Goal: Task Accomplishment & Management: Use online tool/utility

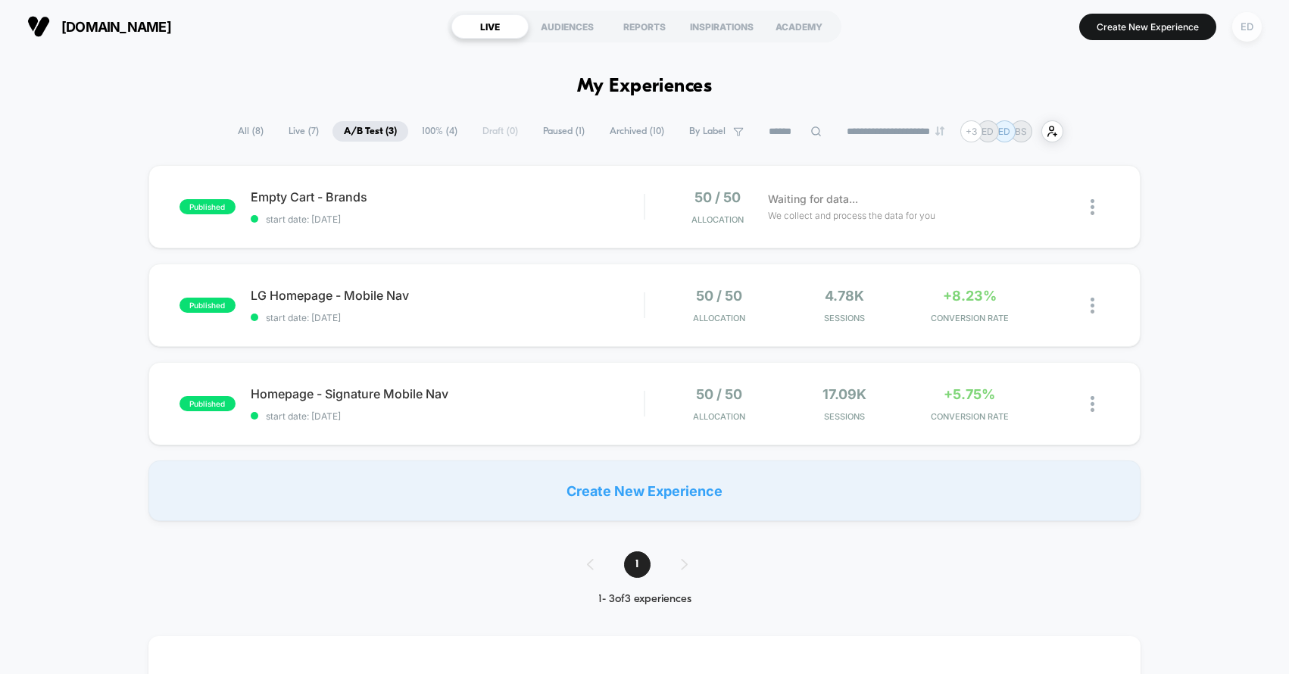
click at [1251, 29] on div "ED" at bounding box center [1247, 27] width 30 height 30
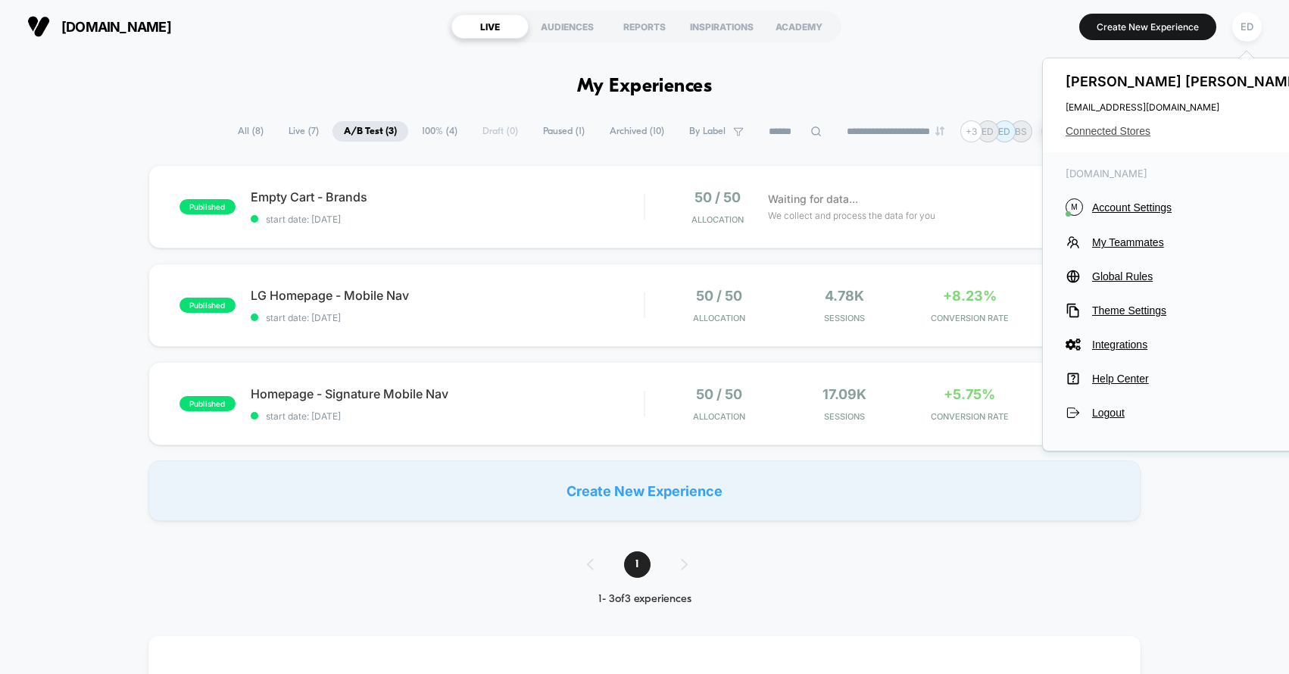
click at [1133, 131] on span "Connected Stores" at bounding box center [1184, 131] width 239 height 12
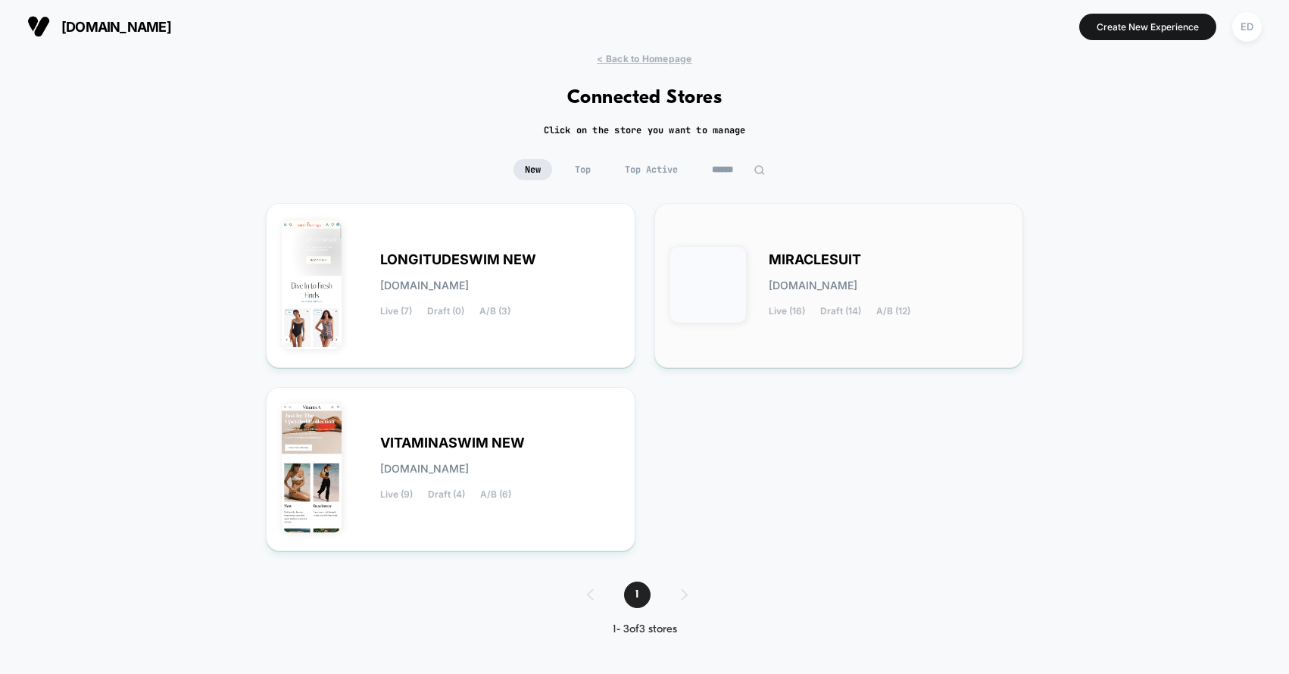
click at [809, 260] on span "MIRACLESUIT" at bounding box center [815, 259] width 92 height 11
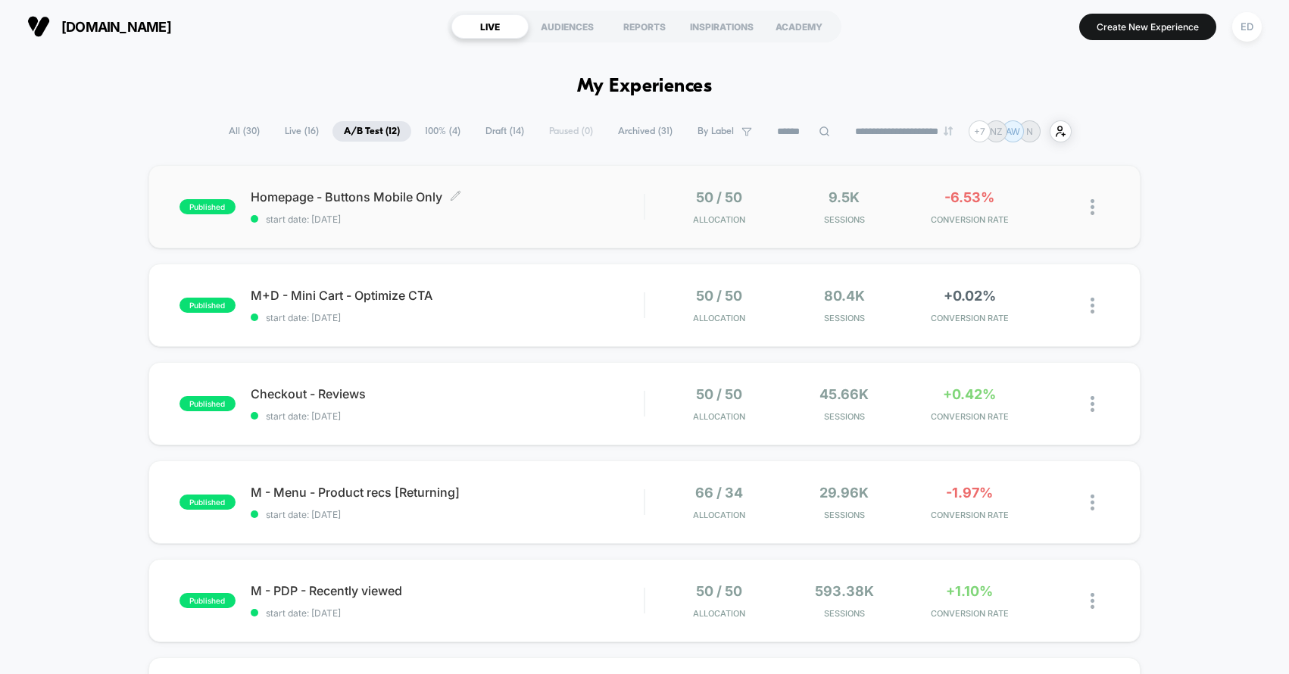
click at [415, 221] on span "start date: [DATE]" at bounding box center [448, 219] width 394 height 11
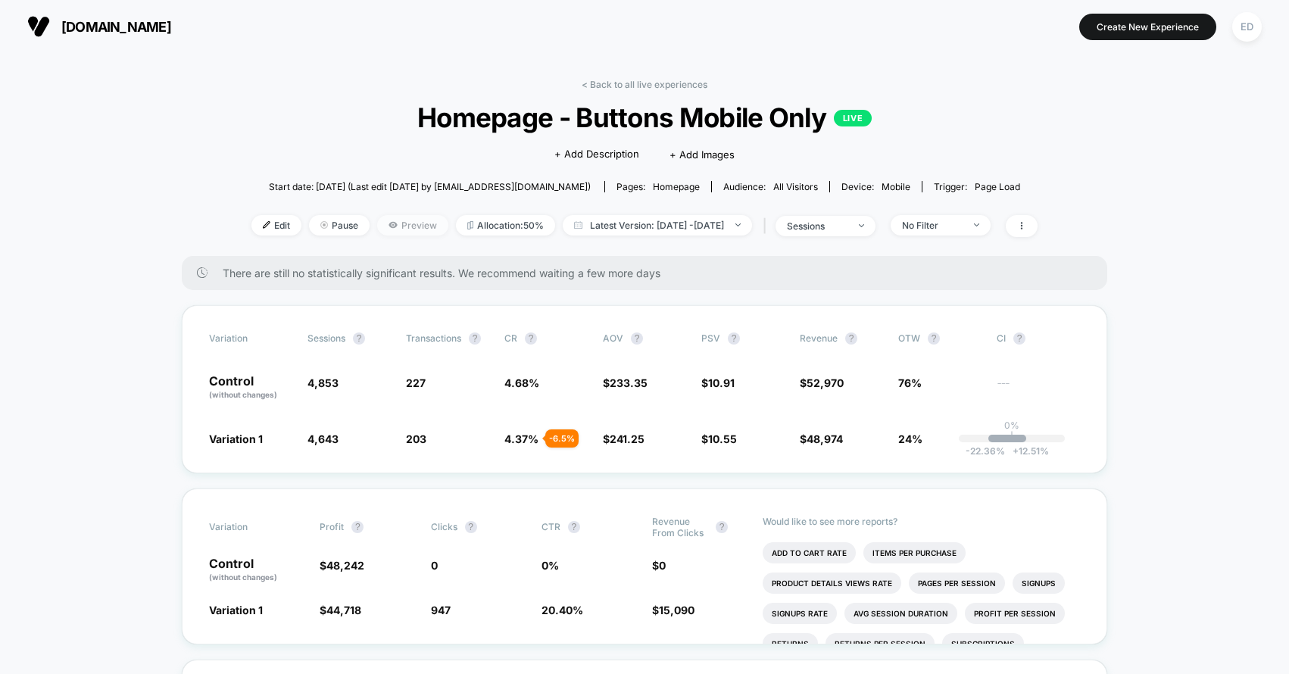
click at [401, 226] on span "Preview" at bounding box center [412, 225] width 71 height 20
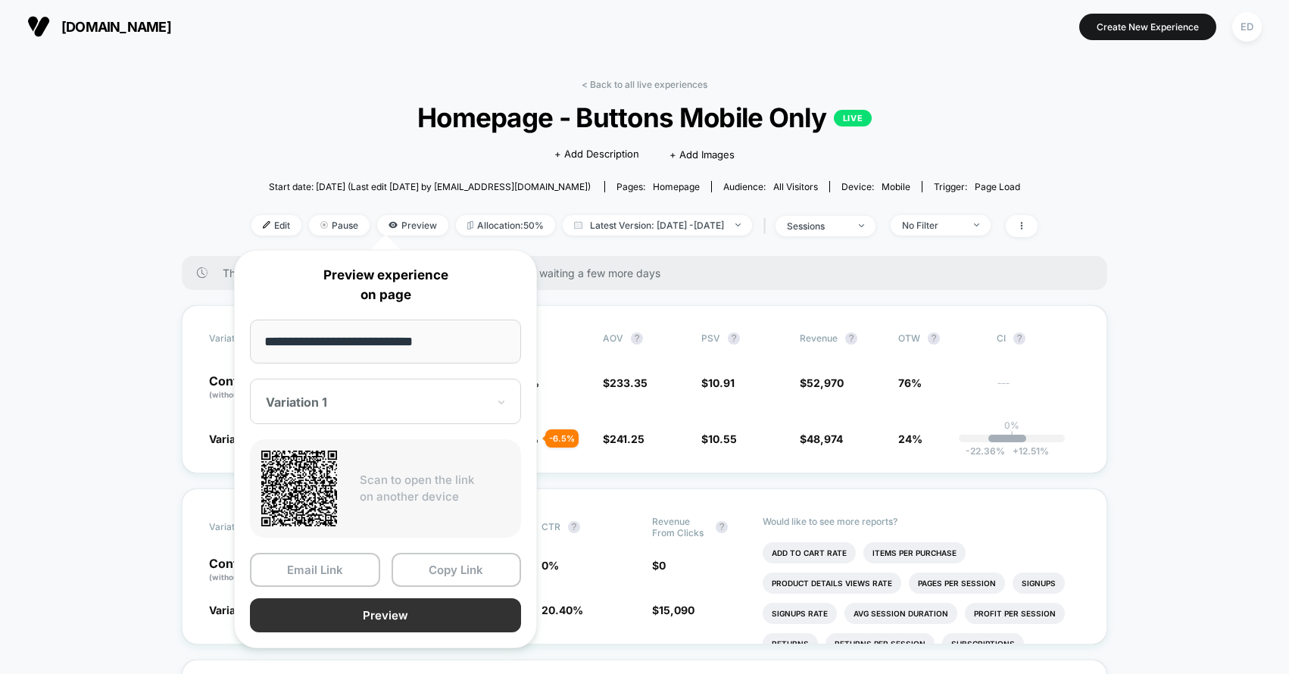
click at [348, 625] on button "Preview" at bounding box center [385, 615] width 271 height 34
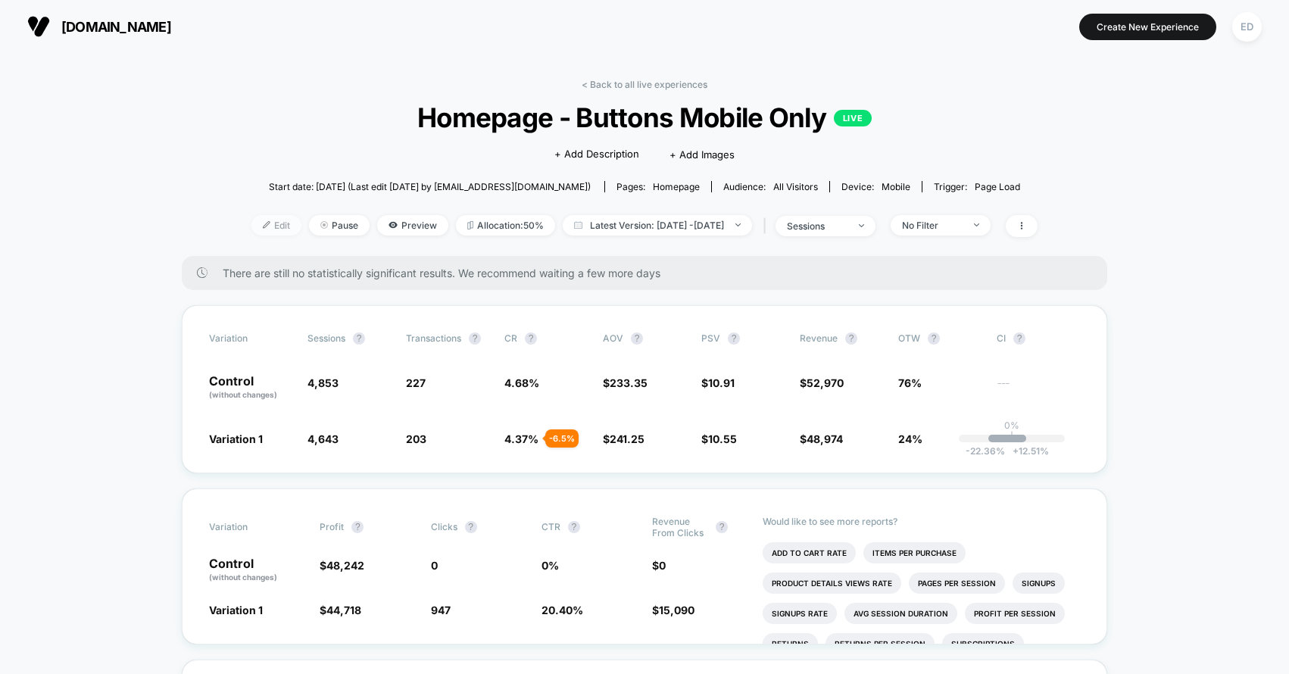
click at [252, 226] on span "Edit" at bounding box center [276, 225] width 50 height 20
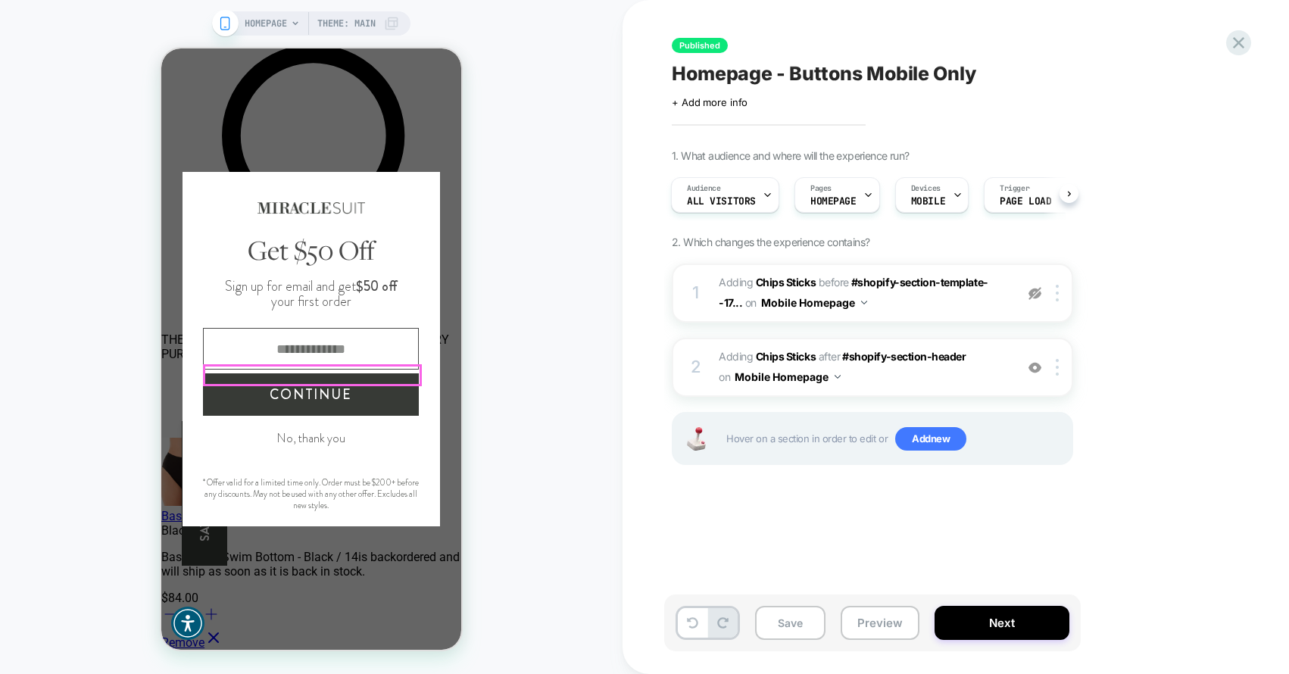
scroll to position [0, 2]
click at [303, 438] on button "No, thank you" at bounding box center [310, 437] width 69 height 17
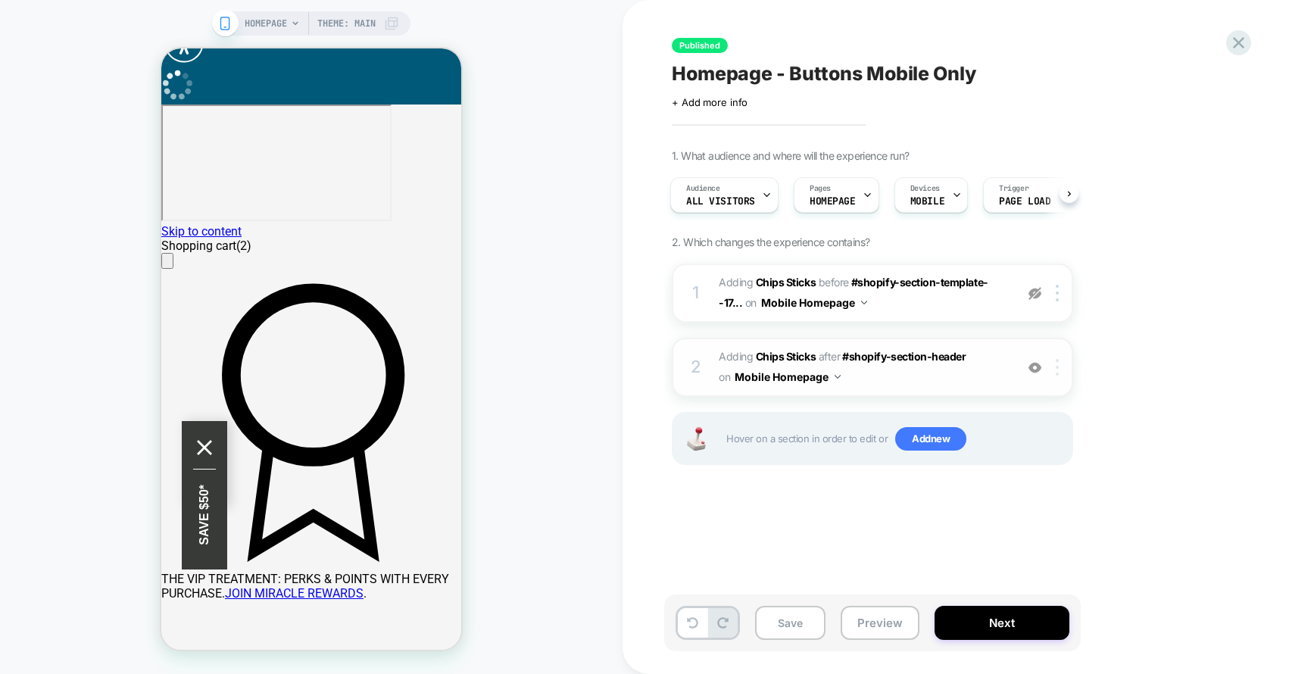
click at [1053, 363] on div at bounding box center [1059, 367] width 25 height 17
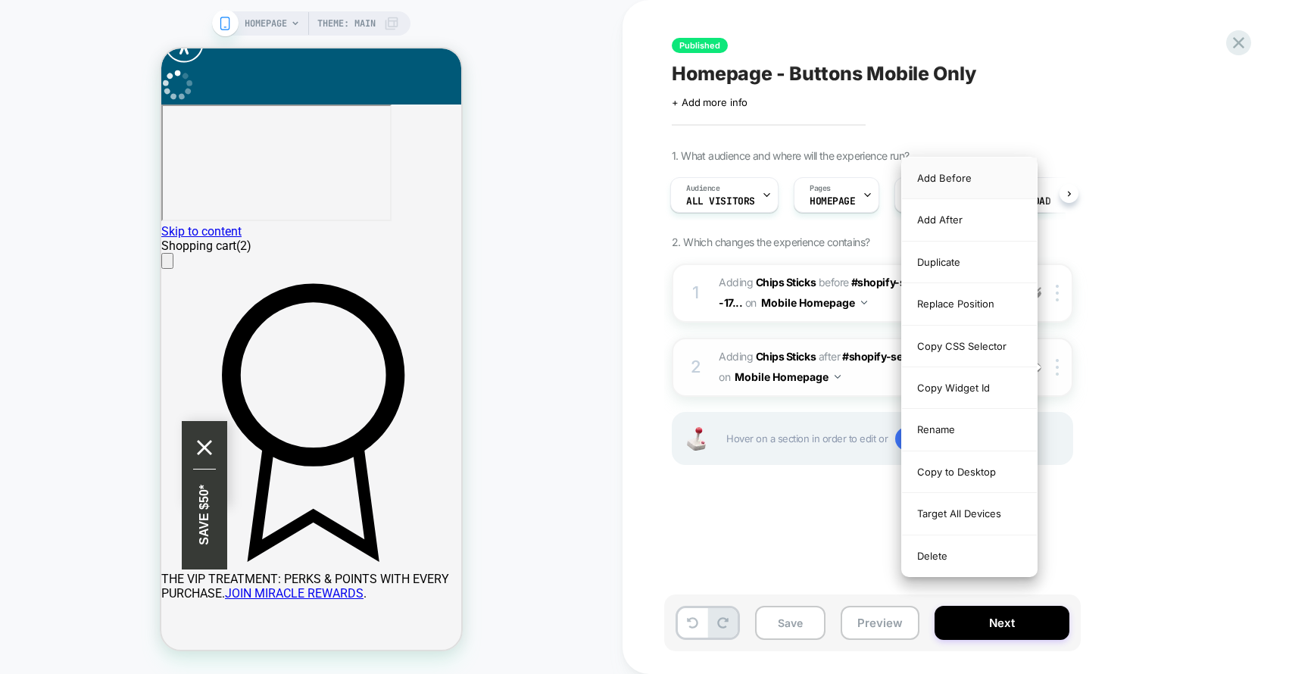
click at [950, 179] on div "Add Before" at bounding box center [969, 178] width 135 height 42
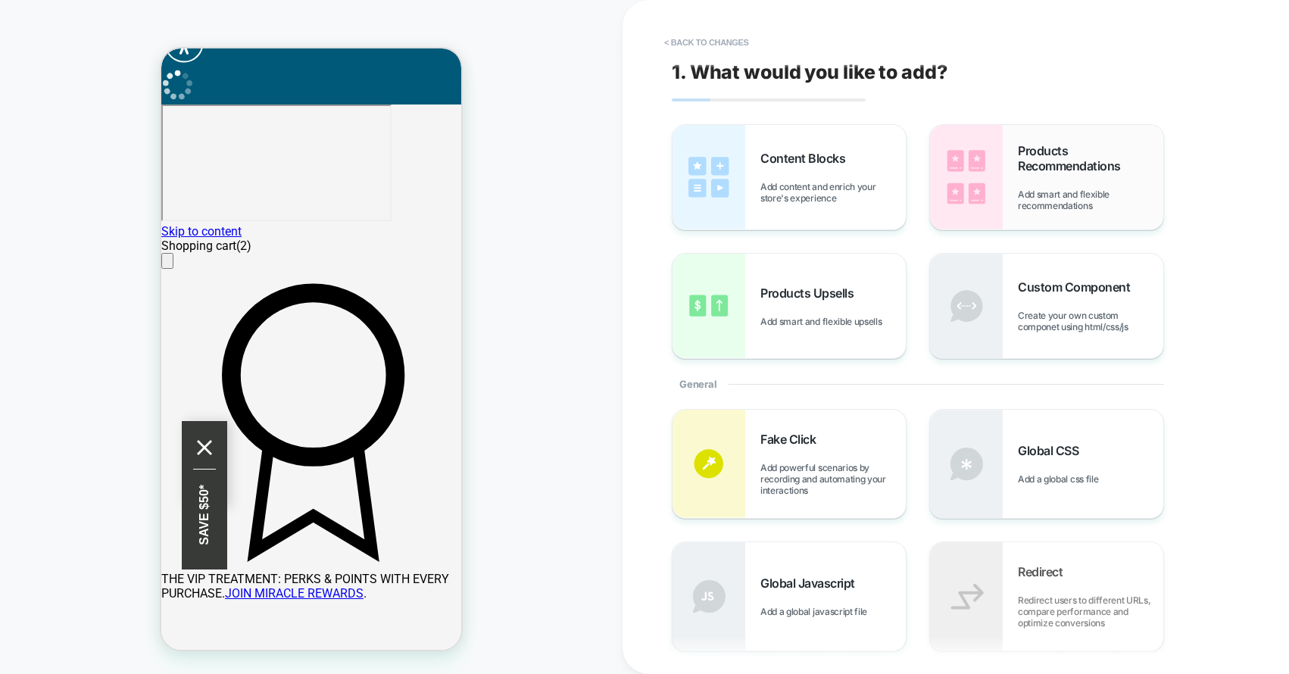
scroll to position [0, 0]
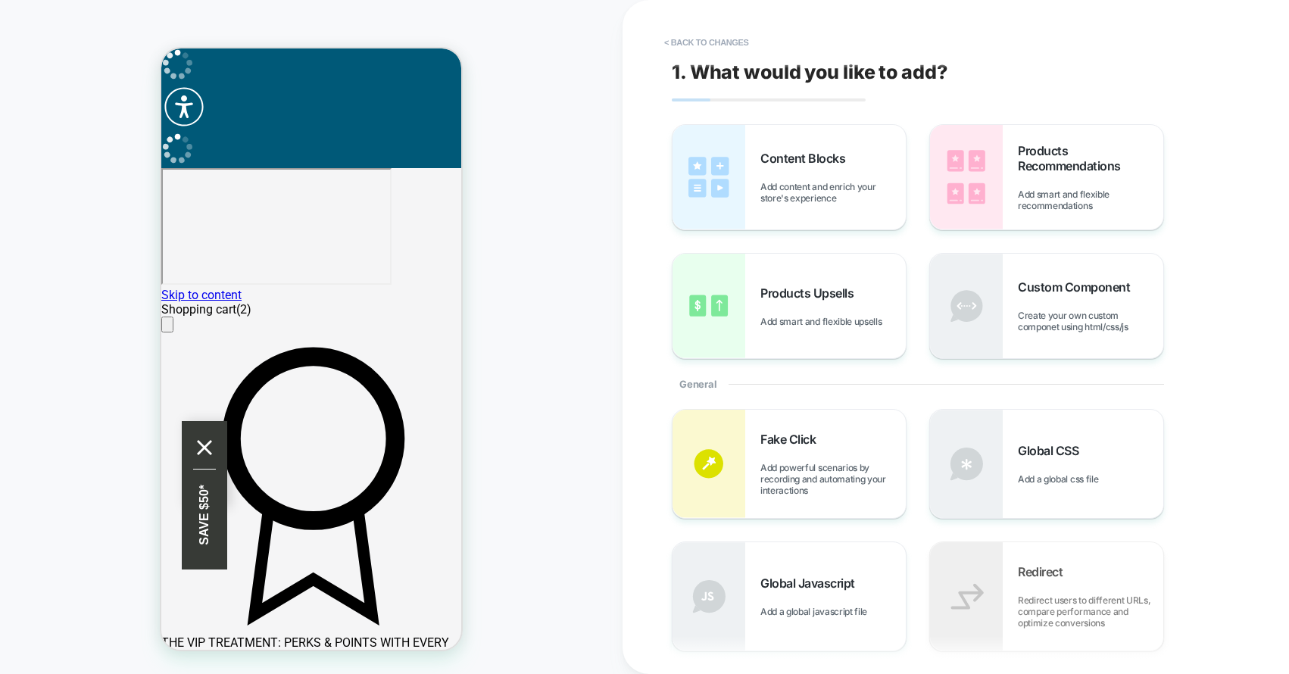
click at [723, 45] on button "< Back to changes" at bounding box center [706, 42] width 100 height 24
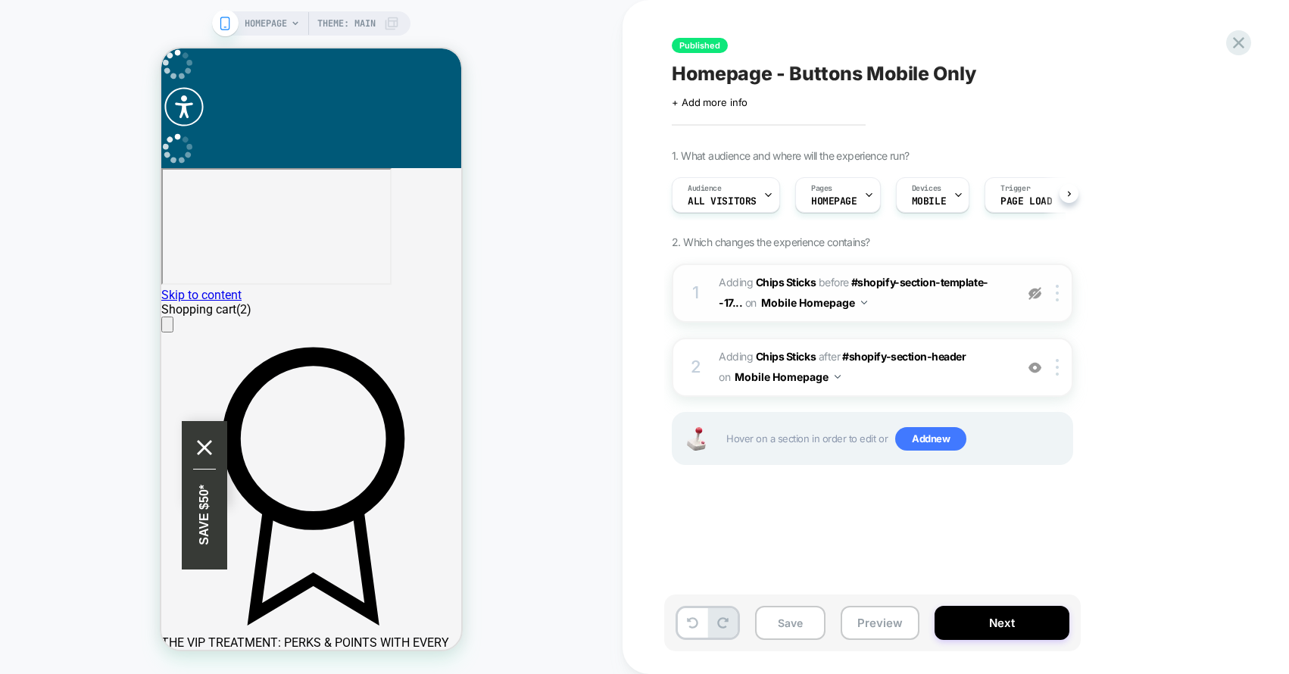
scroll to position [0, 1]
click at [1058, 366] on img at bounding box center [1057, 367] width 3 height 17
click at [1057, 368] on img at bounding box center [1057, 367] width 3 height 17
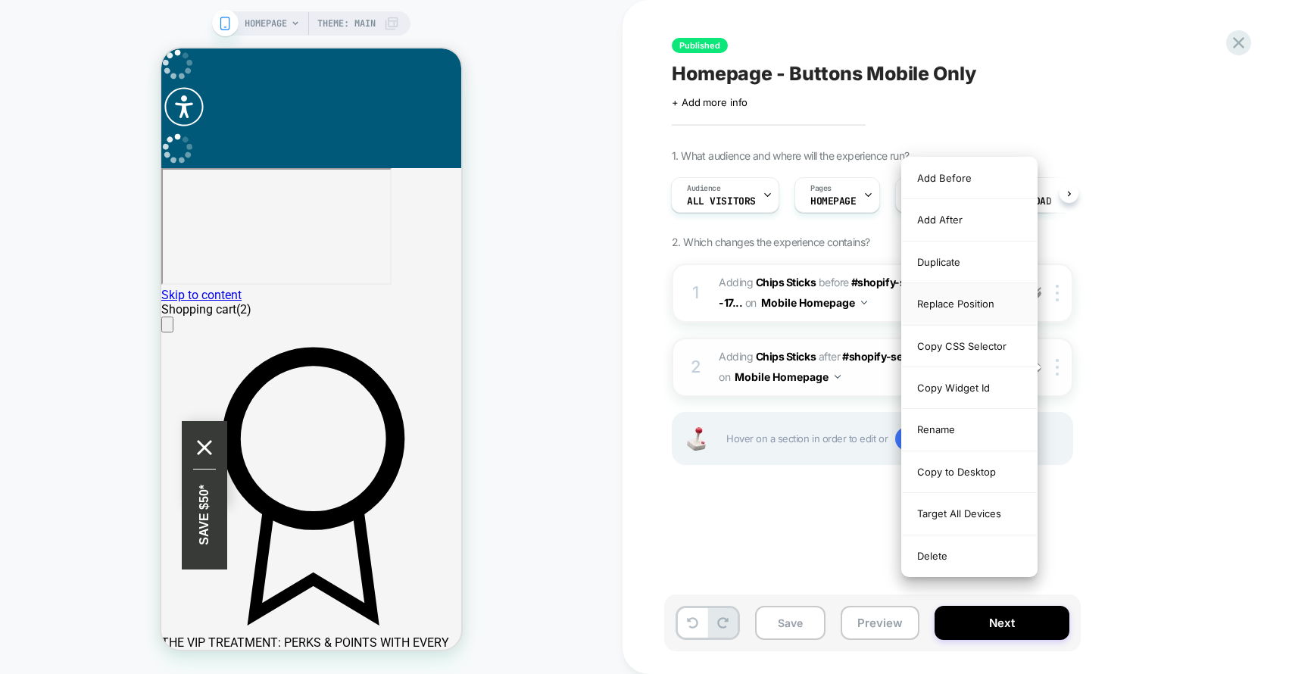
click at [973, 304] on div "Replace Position" at bounding box center [969, 304] width 135 height 42
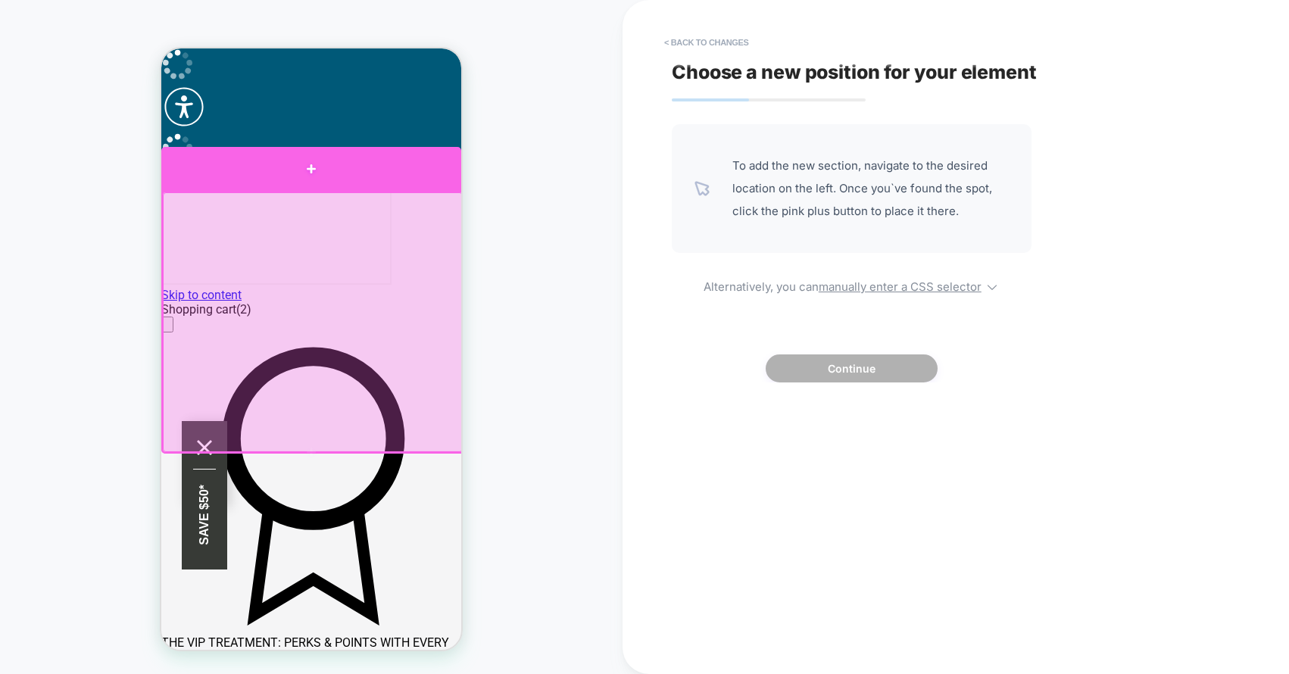
click at [350, 178] on div at bounding box center [311, 169] width 300 height 44
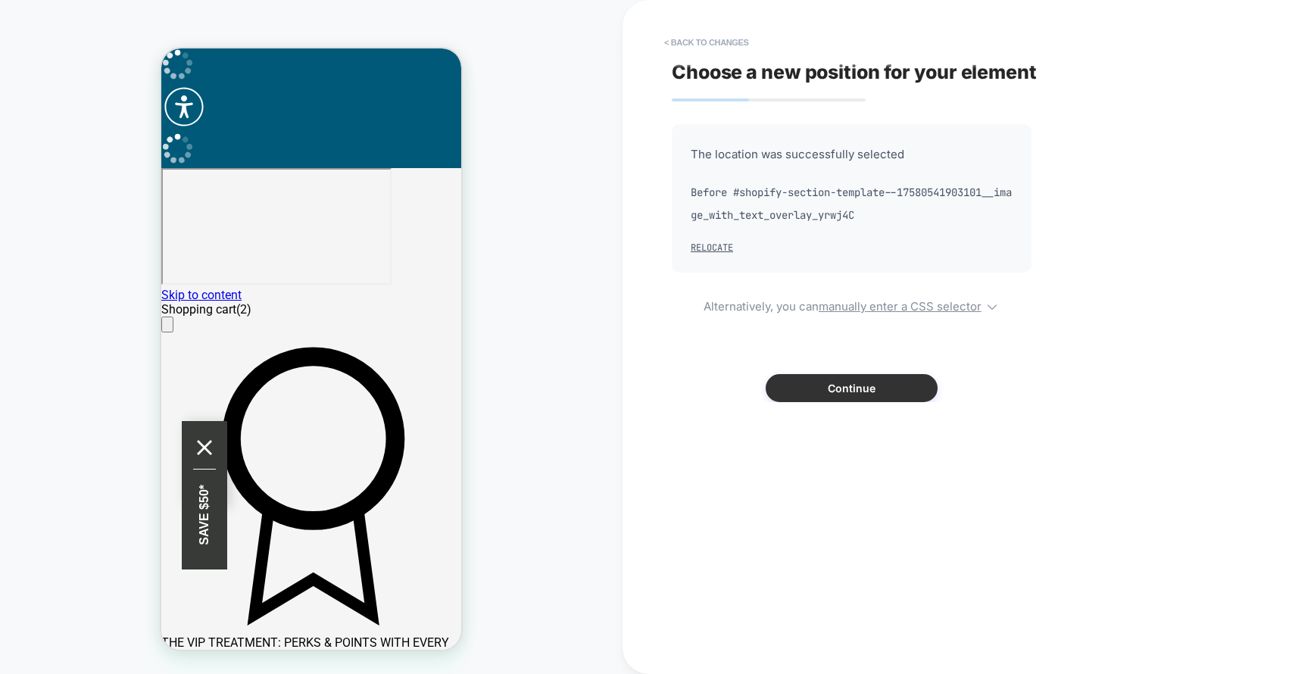
click at [838, 381] on button "Continue" at bounding box center [852, 388] width 172 height 28
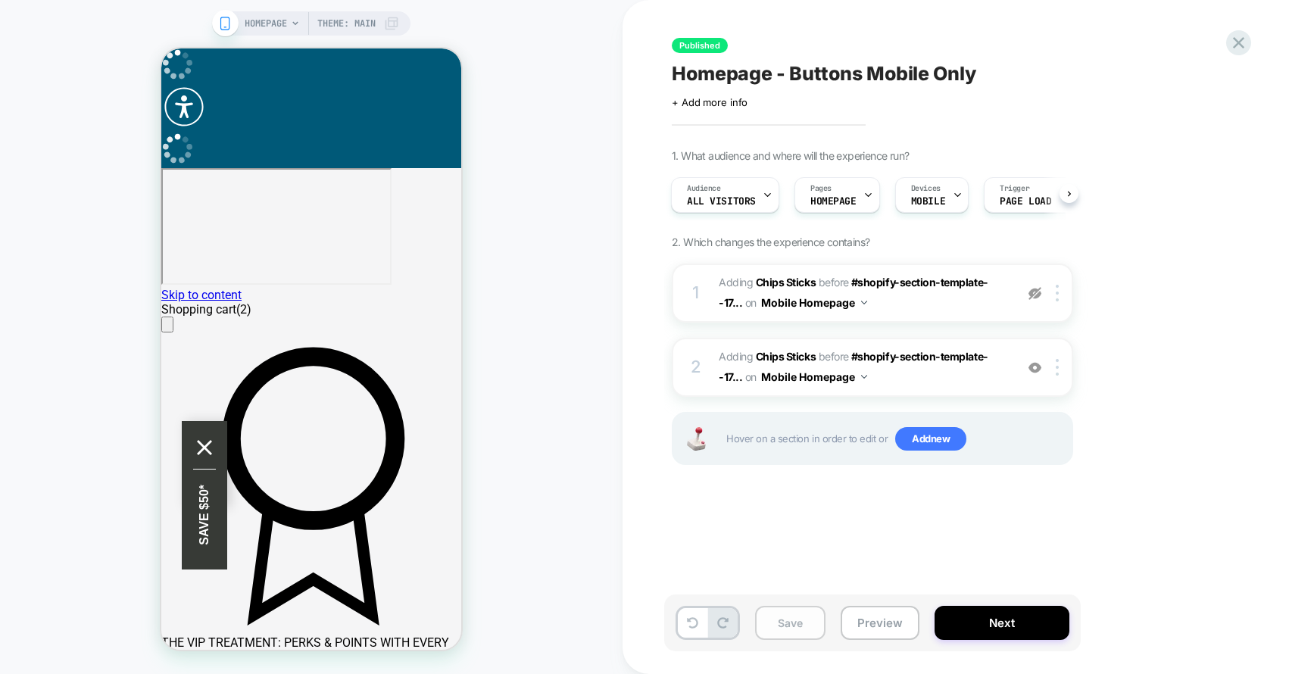
click at [809, 629] on button "Save" at bounding box center [790, 623] width 70 height 34
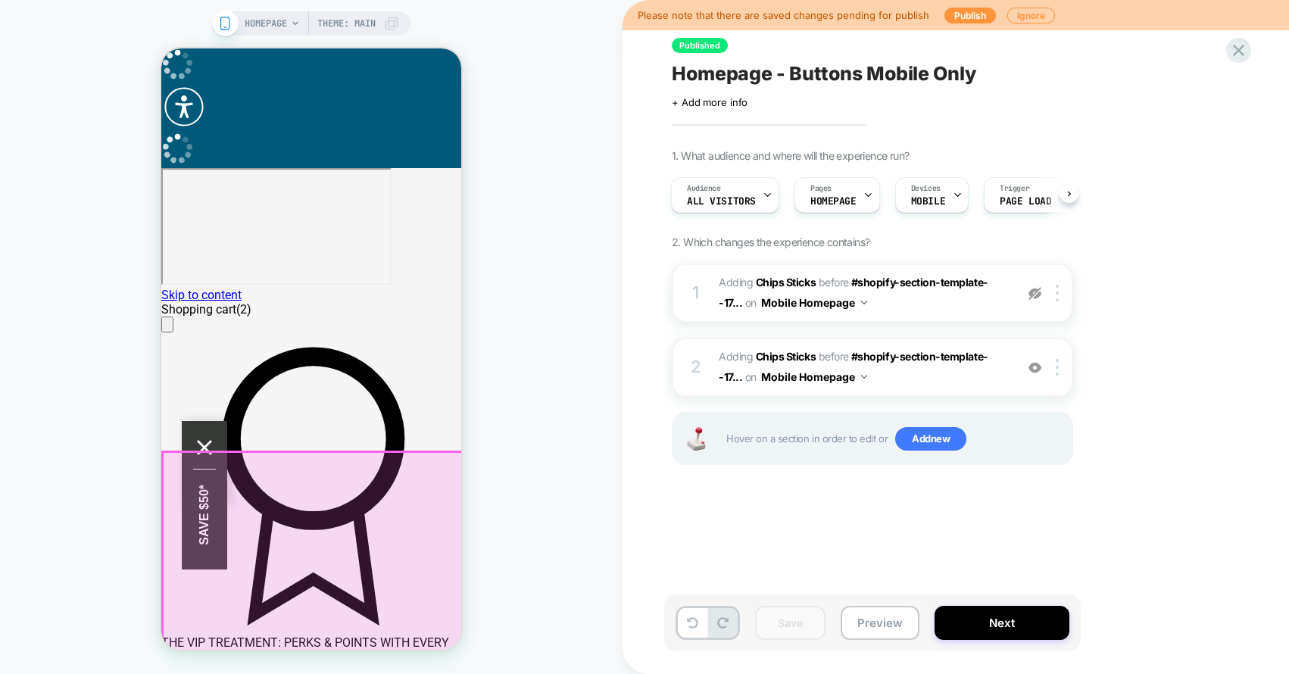
scroll to position [0, 0]
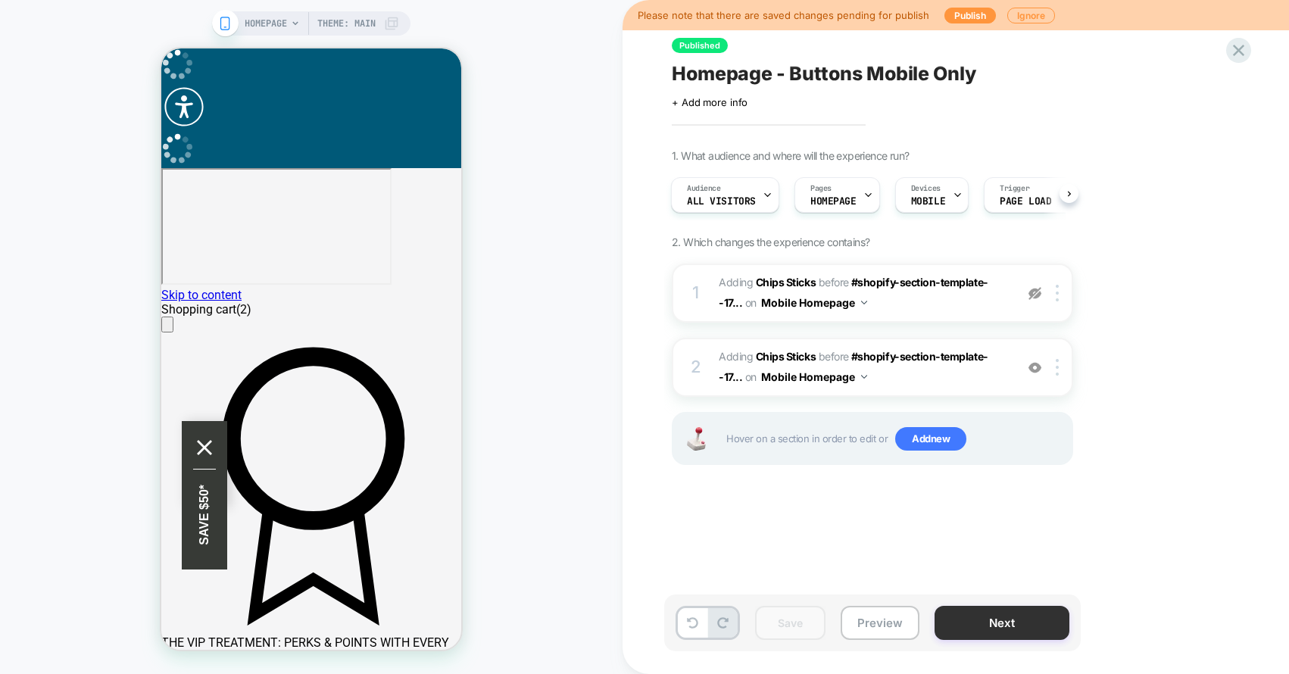
click at [1021, 631] on button "Next" at bounding box center [1001, 623] width 135 height 34
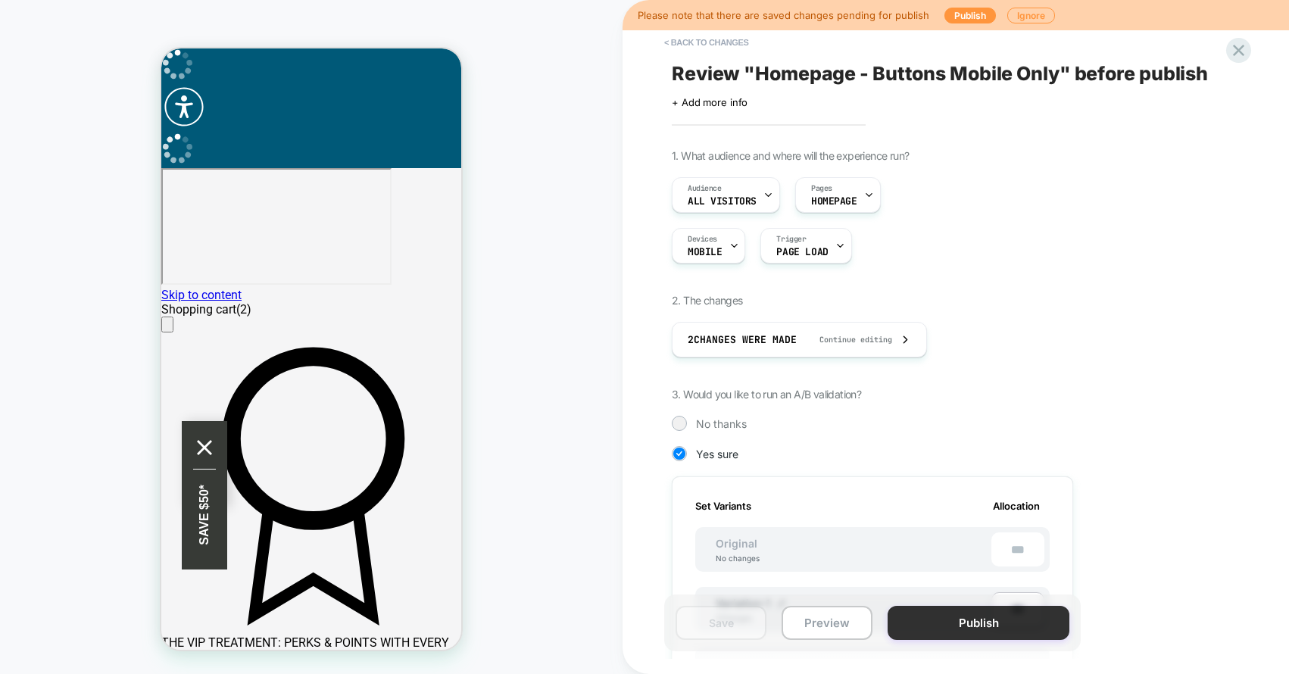
scroll to position [0, 2]
click at [1007, 628] on button "Publish" at bounding box center [978, 623] width 182 height 34
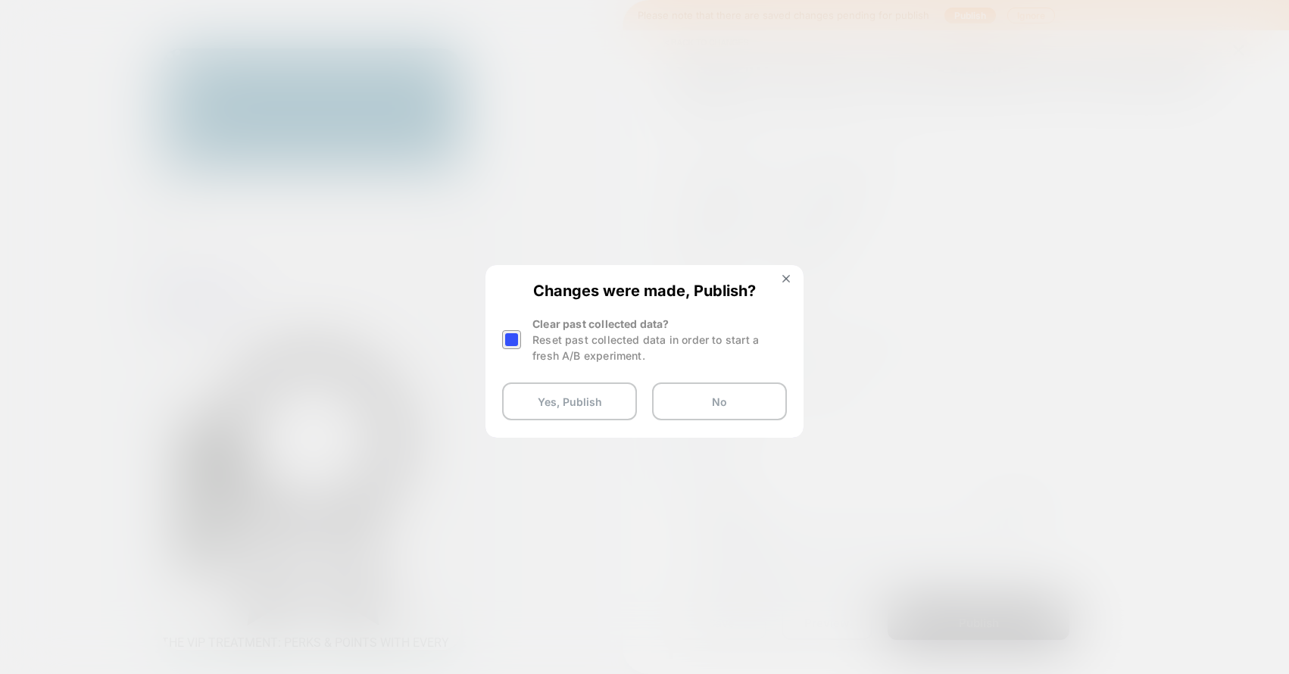
click at [502, 340] on div at bounding box center [511, 339] width 19 height 19
click at [558, 406] on button "Yes, Publish" at bounding box center [569, 401] width 135 height 38
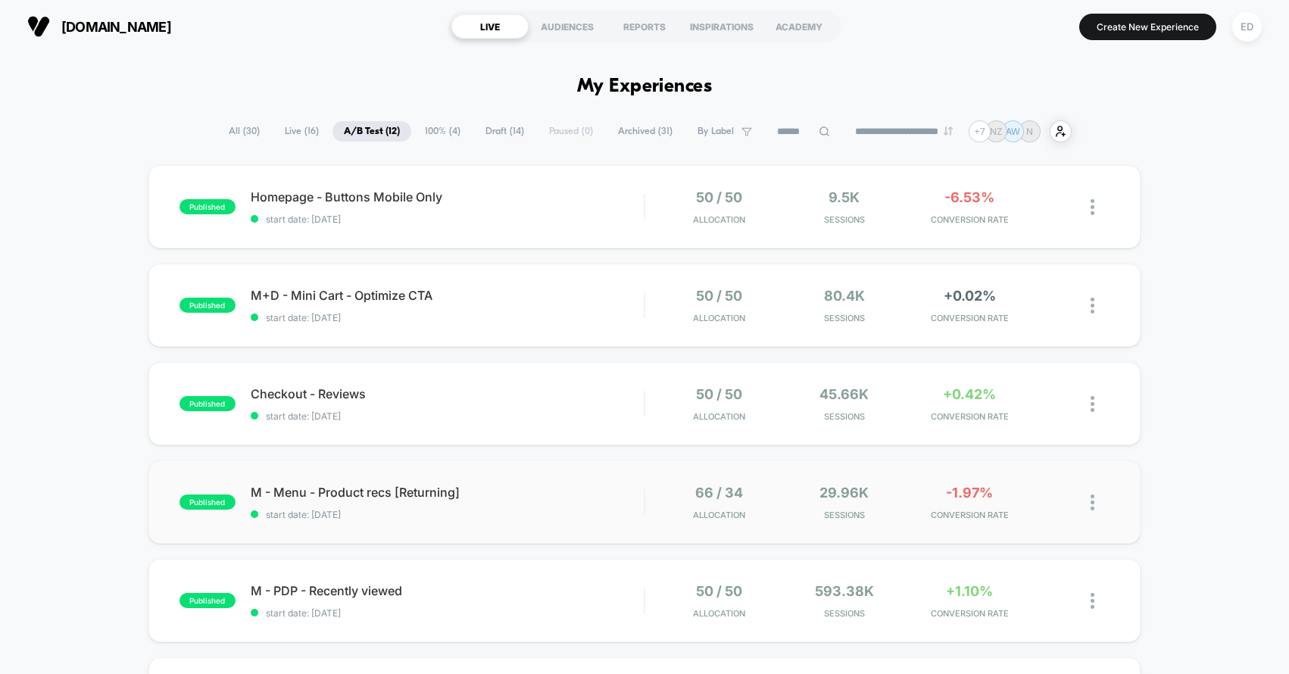
click at [1093, 507] on img at bounding box center [1092, 502] width 4 height 16
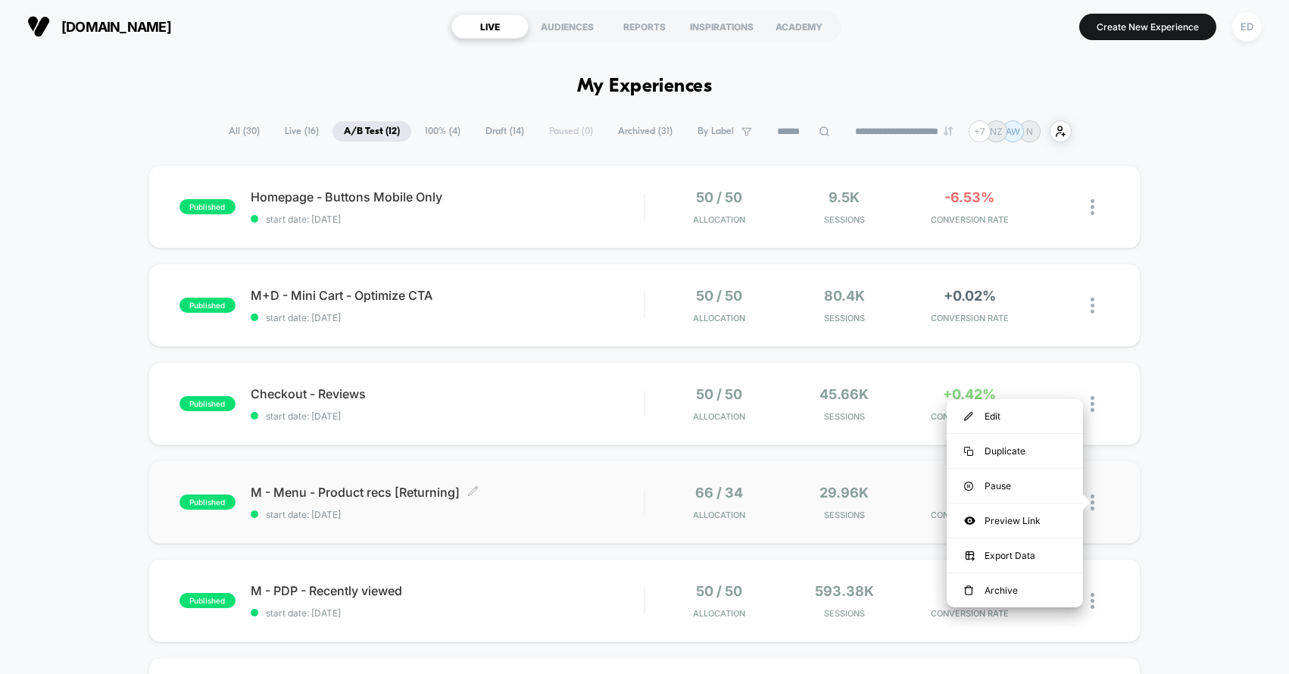
click at [451, 511] on span "start date: [DATE]" at bounding box center [448, 514] width 394 height 11
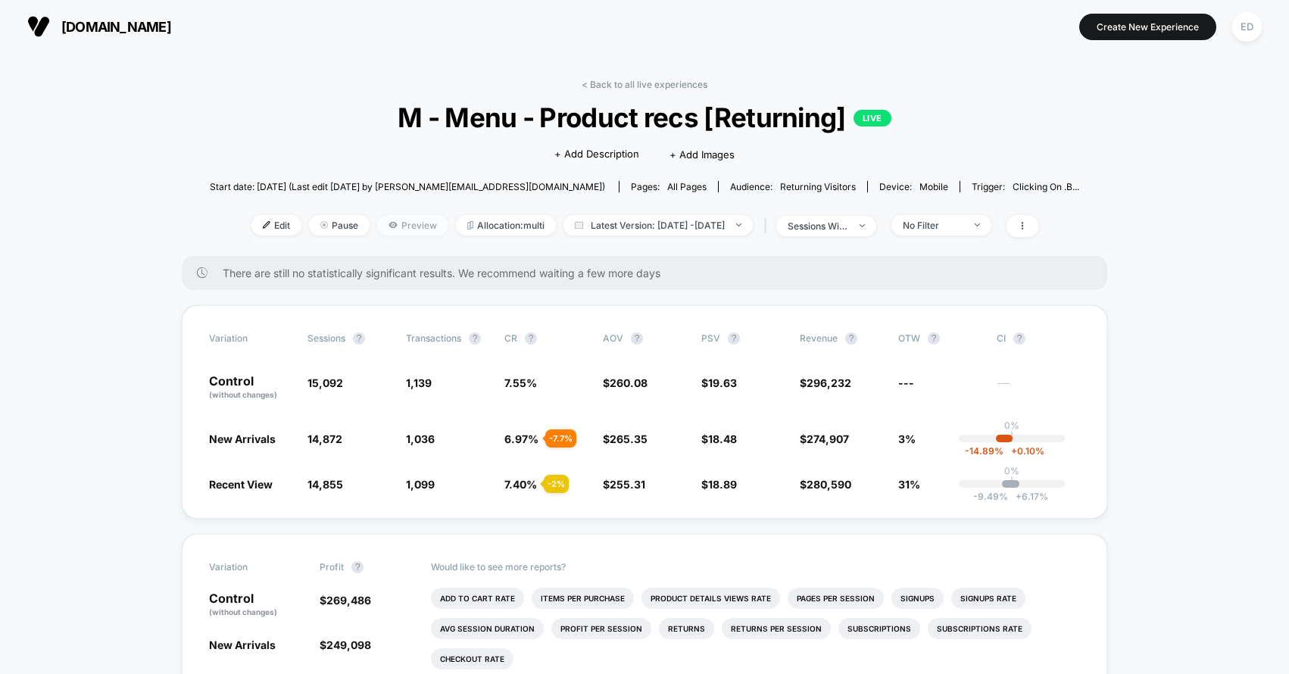
click at [382, 227] on span "Preview" at bounding box center [412, 225] width 71 height 20
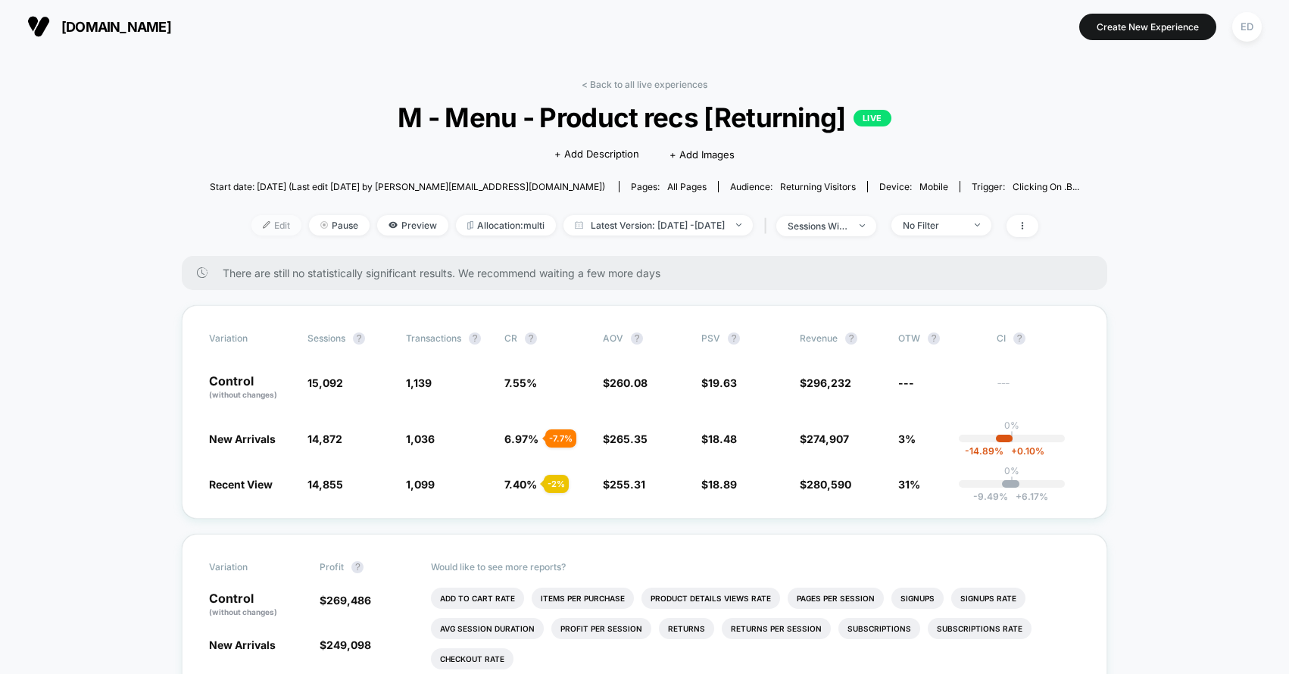
click at [259, 218] on span "Edit" at bounding box center [276, 225] width 50 height 20
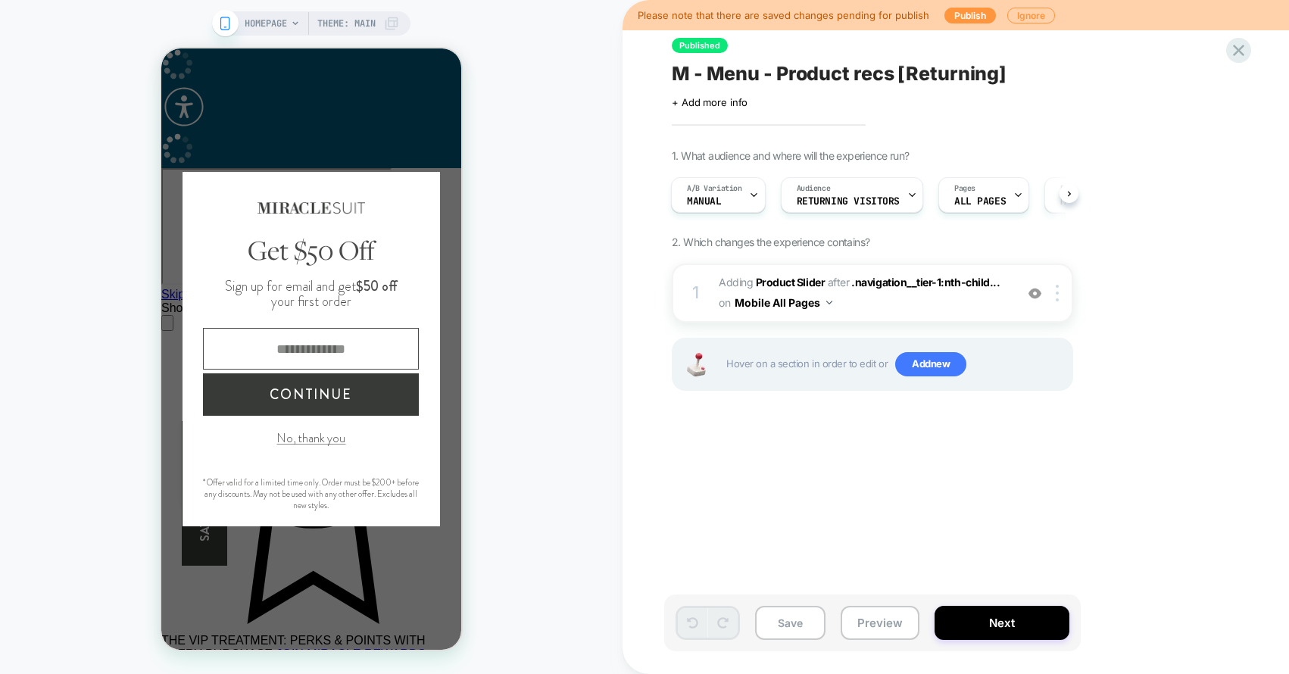
click at [335, 443] on div "HOMEPAGE Theme: MAIN Please note that there are saved changes pending for publi…" at bounding box center [644, 337] width 1289 height 674
click at [278, 441] on button "No, thank you" at bounding box center [310, 437] width 69 height 17
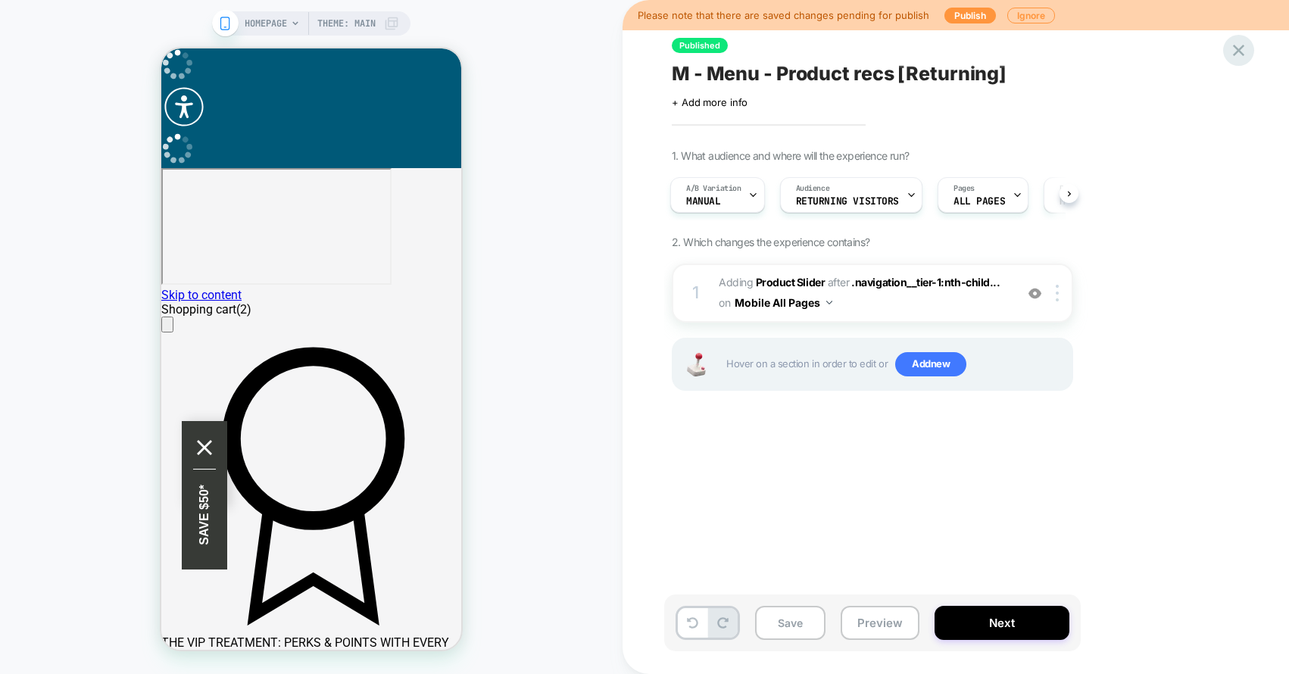
click at [1248, 51] on icon at bounding box center [1238, 50] width 20 height 20
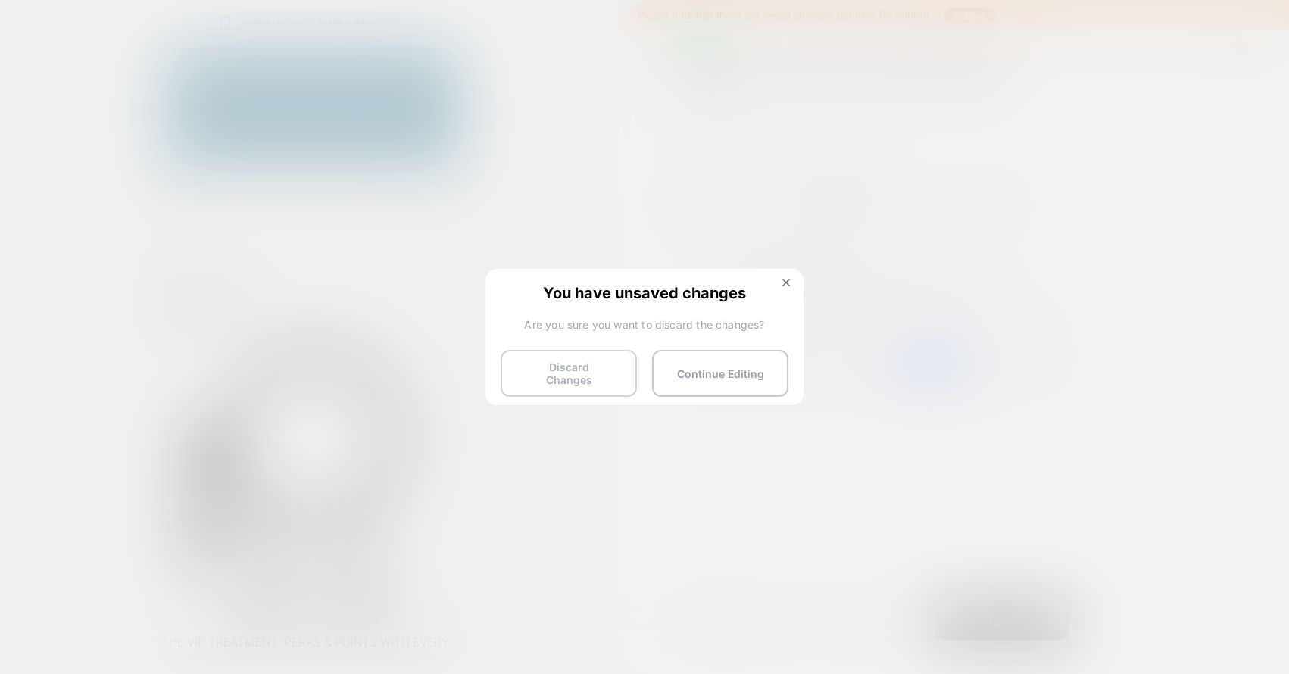
click at [588, 366] on button "Discard Changes" at bounding box center [568, 373] width 136 height 47
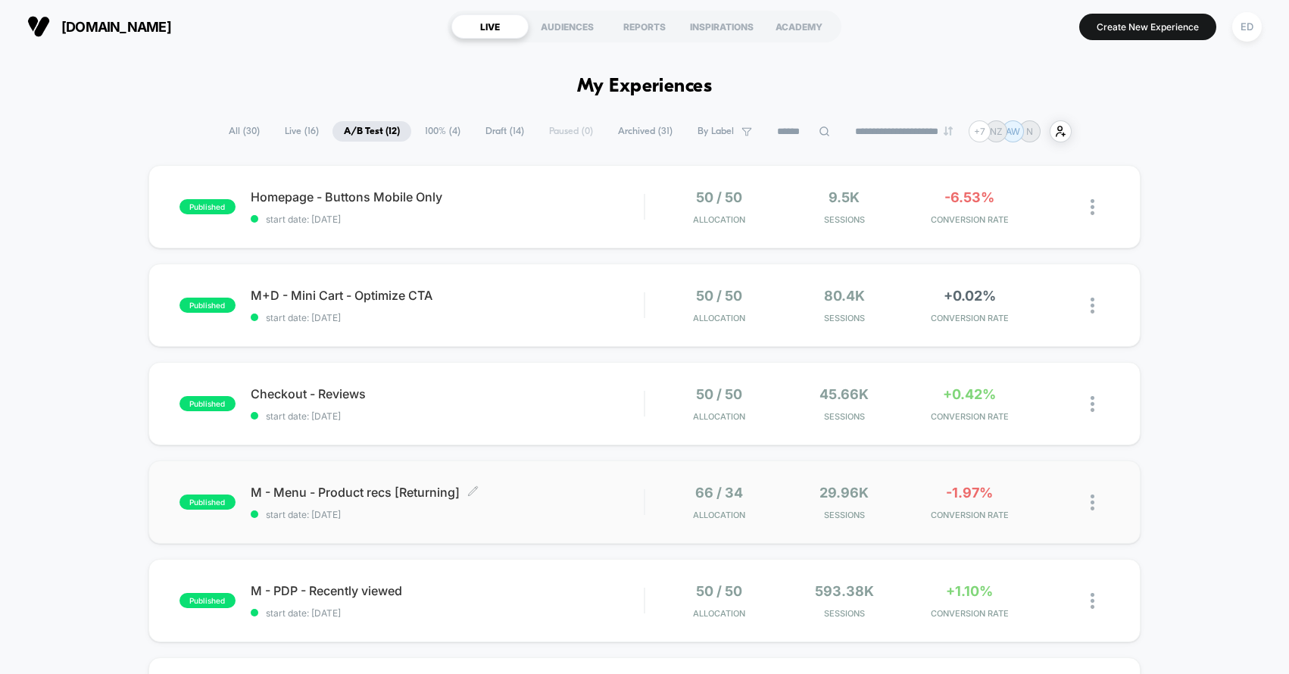
click at [596, 500] on div "M - Menu - Product recs [Returning] Click to edit experience details Click to e…" at bounding box center [448, 503] width 394 height 36
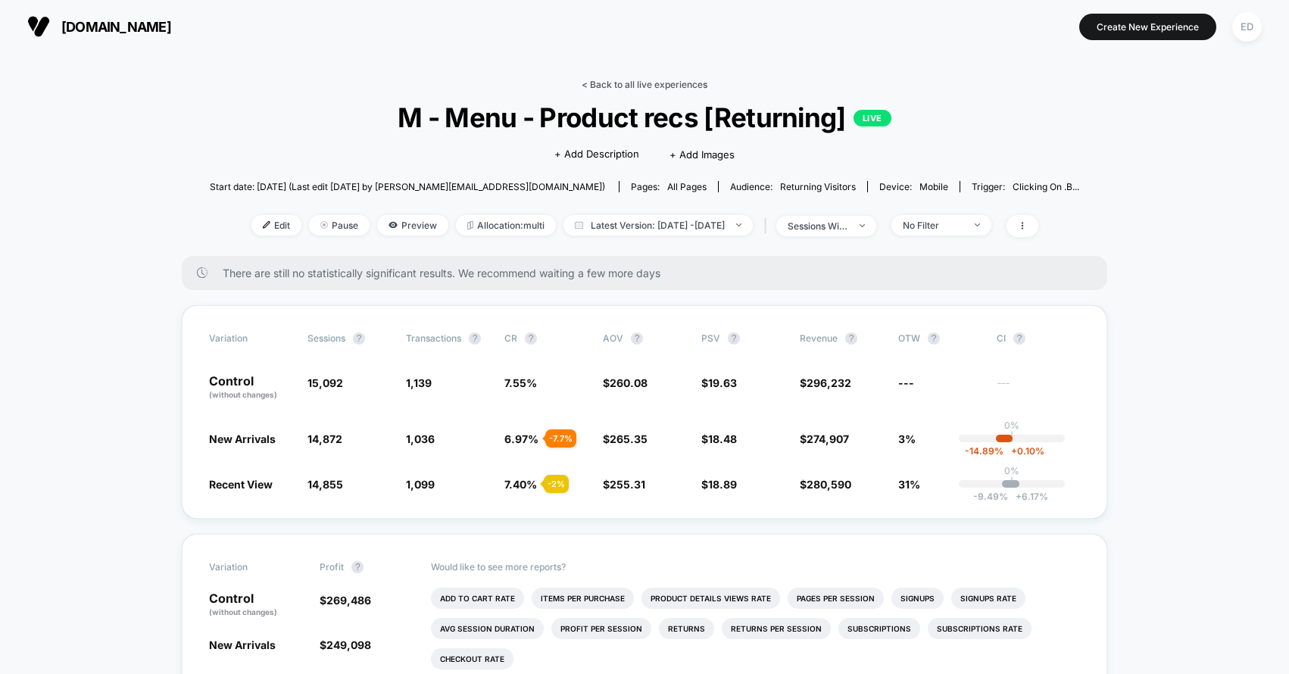
click at [656, 86] on link "< Back to all live experiences" at bounding box center [645, 84] width 126 height 11
